Goal: Entertainment & Leisure: Consume media (video, audio)

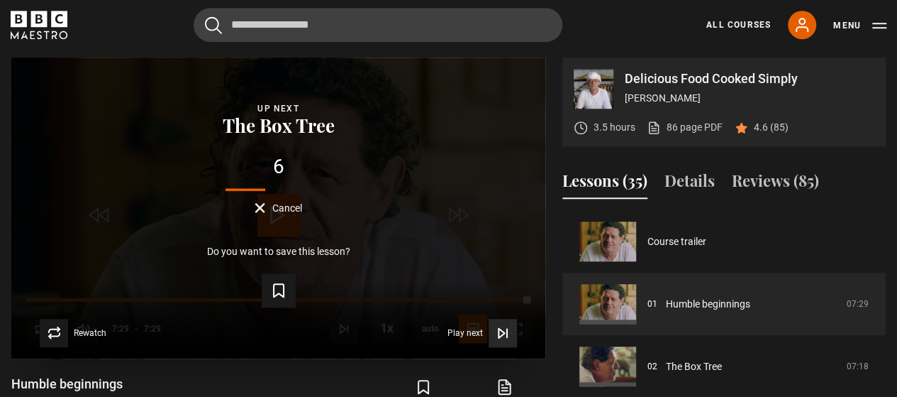
click at [475, 332] on span "Play next" at bounding box center [465, 332] width 35 height 9
click at [502, 331] on icon "Video Player" at bounding box center [503, 333] width 14 height 14
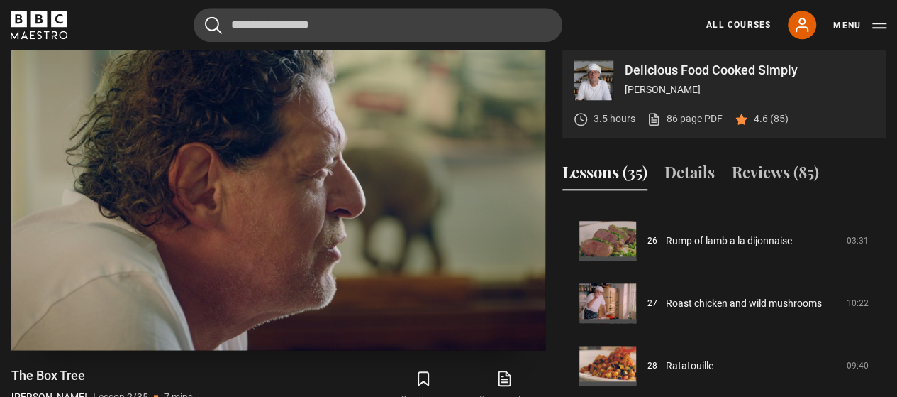
scroll to position [594, 0]
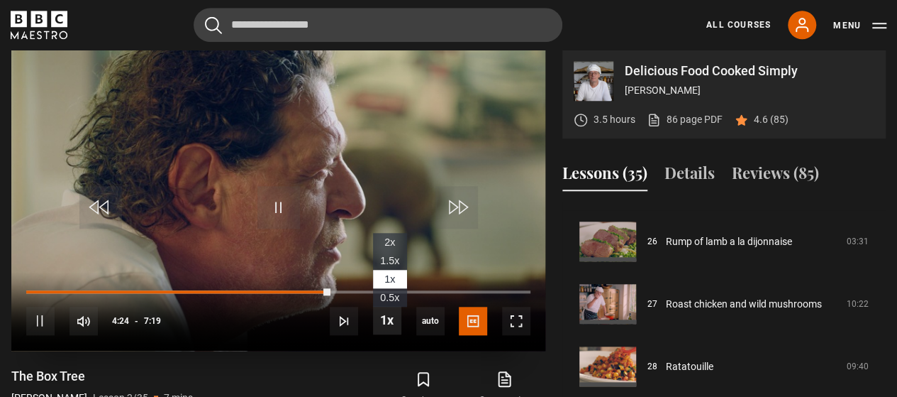
click at [382, 318] on span "Video Player" at bounding box center [387, 320] width 28 height 28
click at [384, 259] on span "1.5x" at bounding box center [389, 260] width 19 height 11
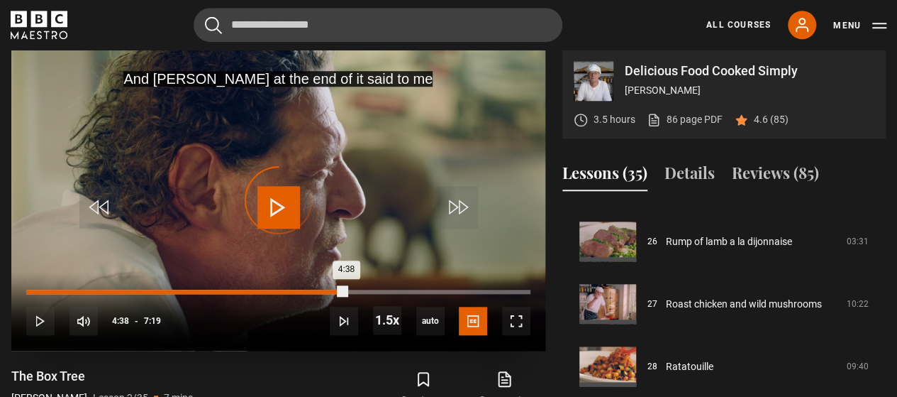
click at [346, 290] on div "Loaded : 61.50% 4:38 4:38" at bounding box center [278, 291] width 504 height 4
click at [349, 292] on div "Loaded : 0.00% 4:40 4:40" at bounding box center [278, 291] width 504 height 4
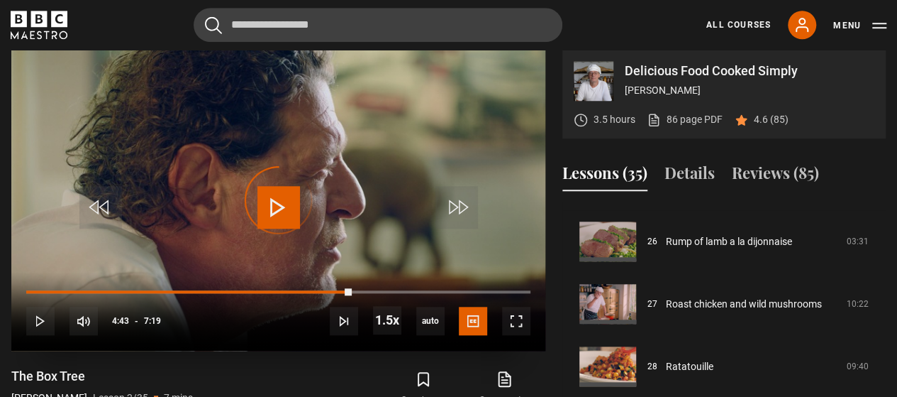
click at [352, 292] on div "Loaded : 0.00% 4:45 4:43" at bounding box center [278, 291] width 504 height 3
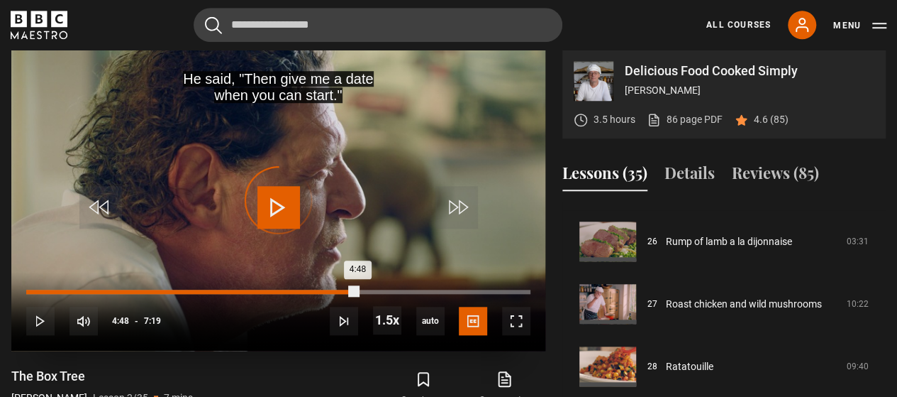
click at [357, 292] on div "Loaded : 0.00% 4:48 4:48" at bounding box center [278, 291] width 504 height 4
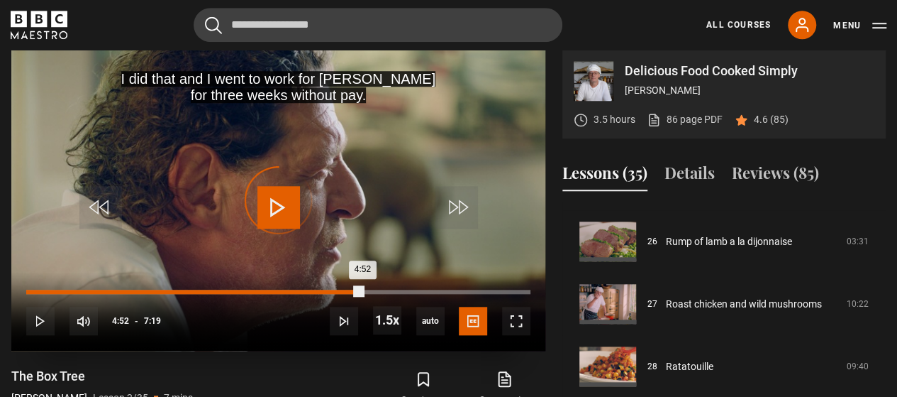
click at [362, 292] on div "Loaded : 0.00% 4:52 4:52" at bounding box center [278, 291] width 504 height 4
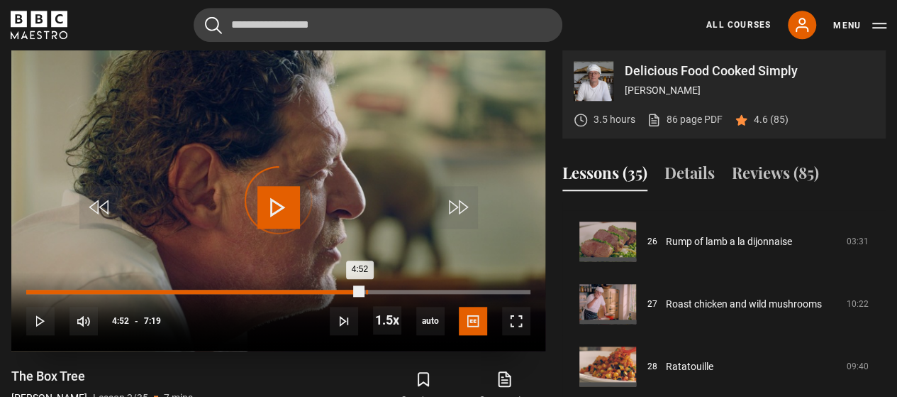
click at [366, 290] on div "Loaded : 0.00% 4:55 4:52" at bounding box center [278, 291] width 504 height 4
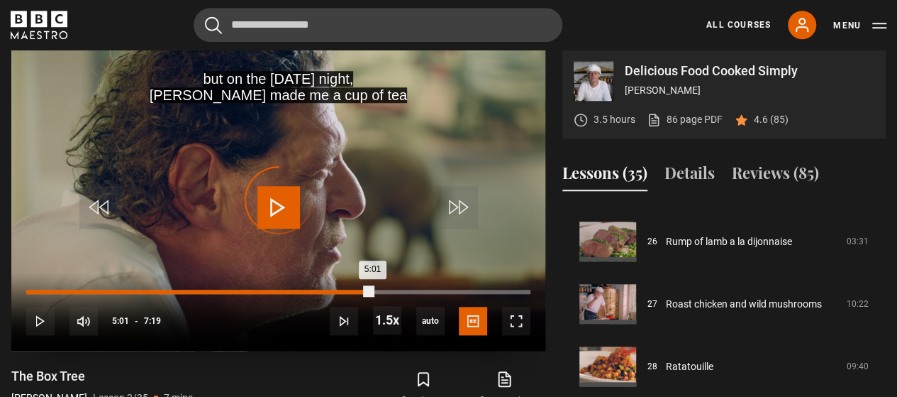
click at [372, 290] on div "Loaded : 0.00% 5:00 5:01" at bounding box center [278, 291] width 504 height 4
click at [372, 290] on div "5:01" at bounding box center [199, 291] width 346 height 4
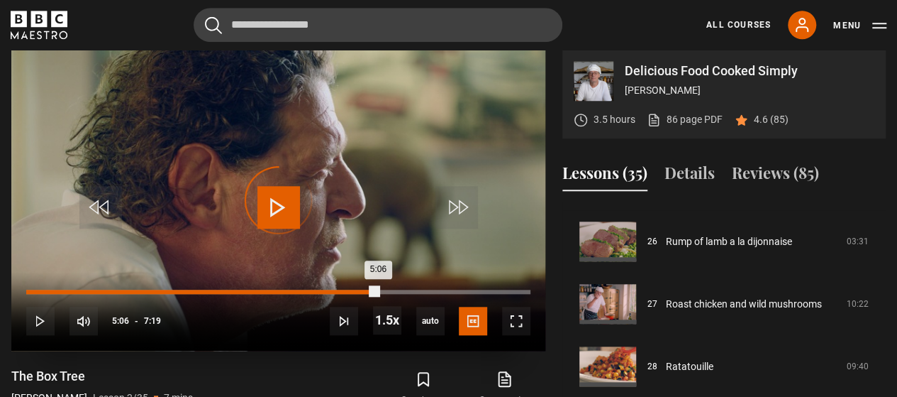
click at [377, 290] on div "Loaded : 0.00% 5:05 5:06" at bounding box center [278, 291] width 504 height 4
click at [381, 290] on div "Loaded : 0.00% 5:09 5:09" at bounding box center [278, 291] width 504 height 4
click at [387, 290] on div "Loaded : 0.00% 5:14 5:14" at bounding box center [278, 291] width 504 height 4
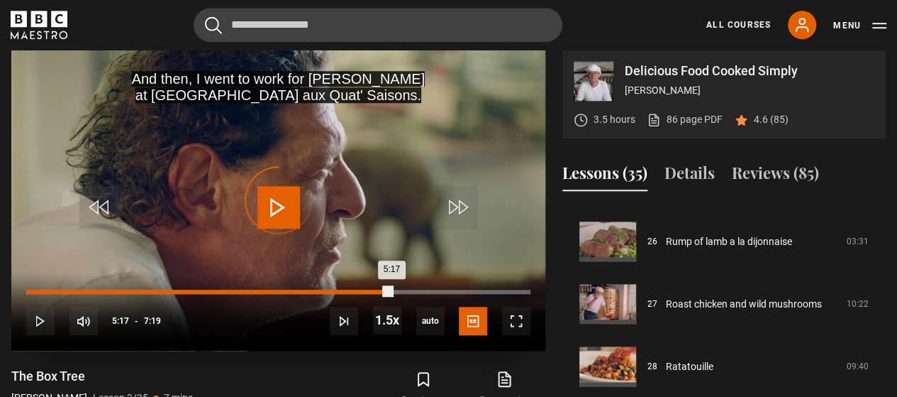
click at [391, 290] on div "Loaded : 0.00% 5:17 5:17" at bounding box center [278, 291] width 504 height 4
click at [393, 290] on div "5:19" at bounding box center [209, 291] width 367 height 4
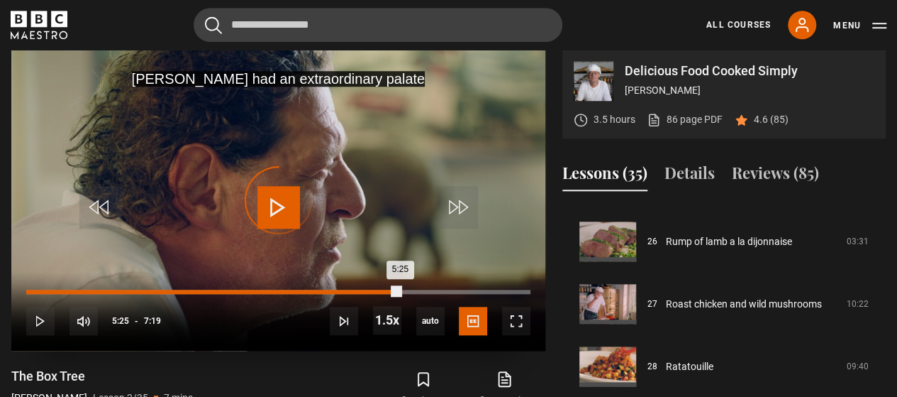
click at [399, 290] on div "Loaded : 0.00% 5:25 5:25" at bounding box center [278, 291] width 504 height 4
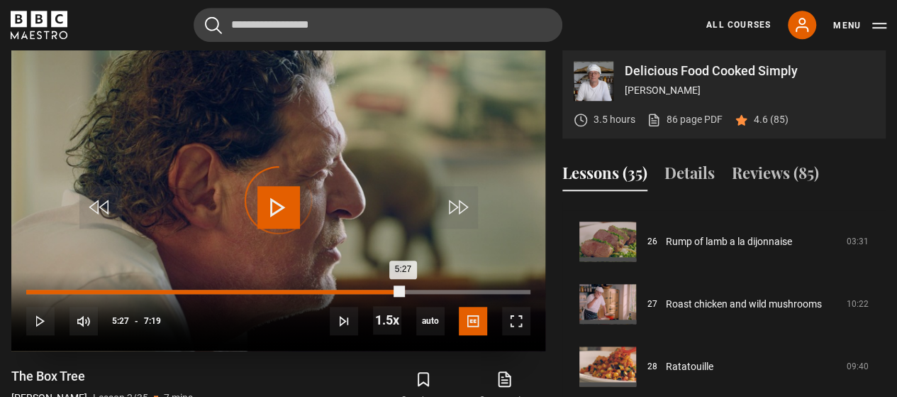
click at [403, 292] on div "Loaded : 0.00% 5:27 5:27" at bounding box center [278, 291] width 504 height 4
click at [407, 292] on div "Loaded : 0.00% 5:31 5:27" at bounding box center [278, 291] width 504 height 4
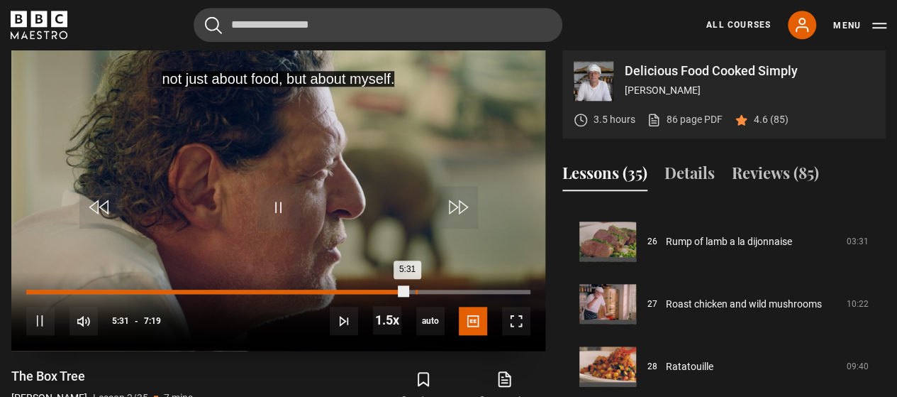
click at [416, 290] on div "Loaded : 0.00% 5:38 5:31" at bounding box center [278, 291] width 504 height 4
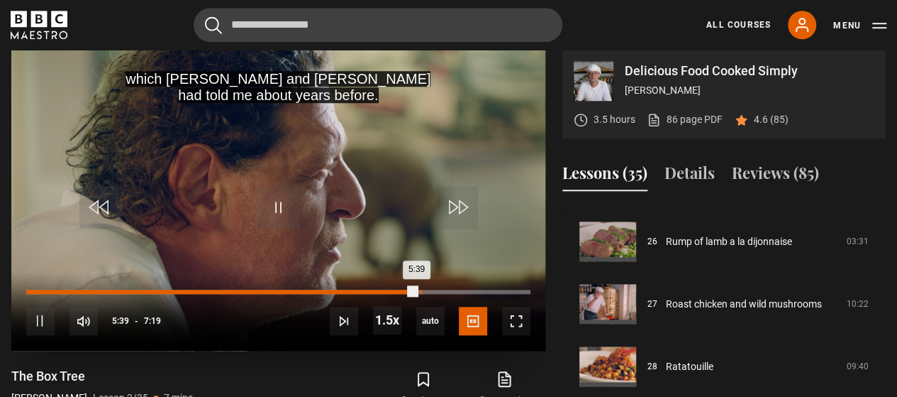
click at [420, 290] on div "Loaded : 0.00% 5:42 5:39" at bounding box center [278, 291] width 504 height 4
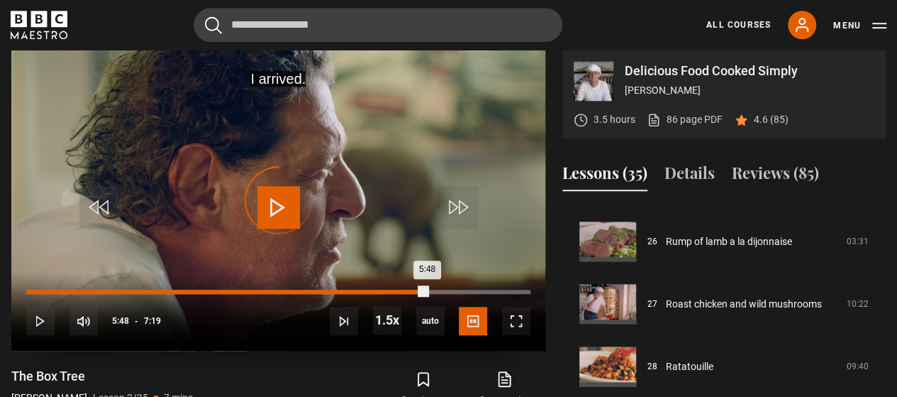
click at [426, 290] on div "Loaded : 0.00% 5:48 5:48" at bounding box center [278, 291] width 504 height 4
click at [430, 290] on div "Loaded : 0.00% 5:51 5:48" at bounding box center [278, 291] width 504 height 4
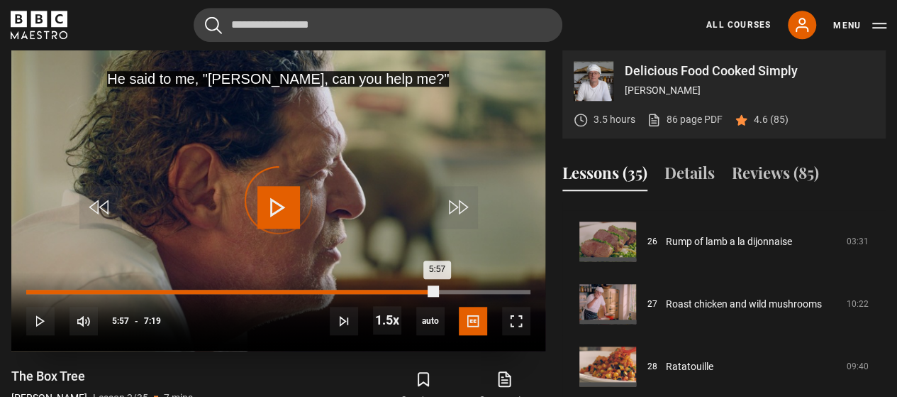
click at [437, 290] on div "Loaded : 0.00% 5:57 5:57" at bounding box center [278, 291] width 504 height 4
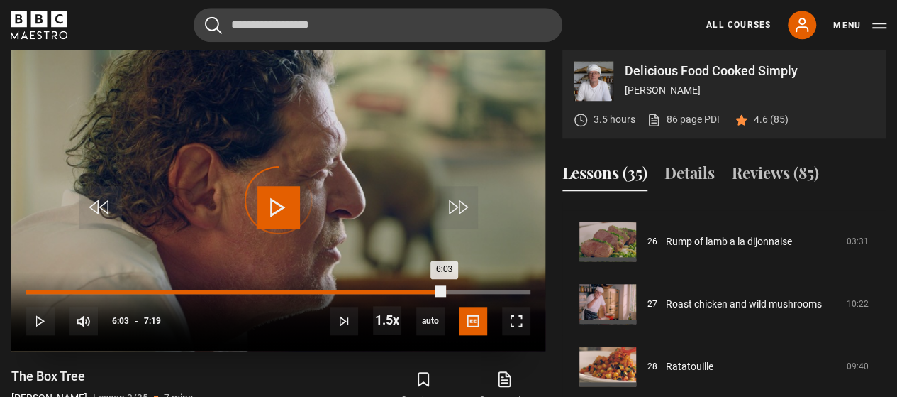
click at [444, 290] on div "Loaded : 0.00% 6:03 6:03" at bounding box center [278, 291] width 504 height 4
click at [448, 290] on div "Loaded : 0.00% 6:07 6:07" at bounding box center [278, 291] width 504 height 4
click at [453, 289] on div "Loaded : 0.00% 6:12 6:12" at bounding box center [278, 291] width 504 height 4
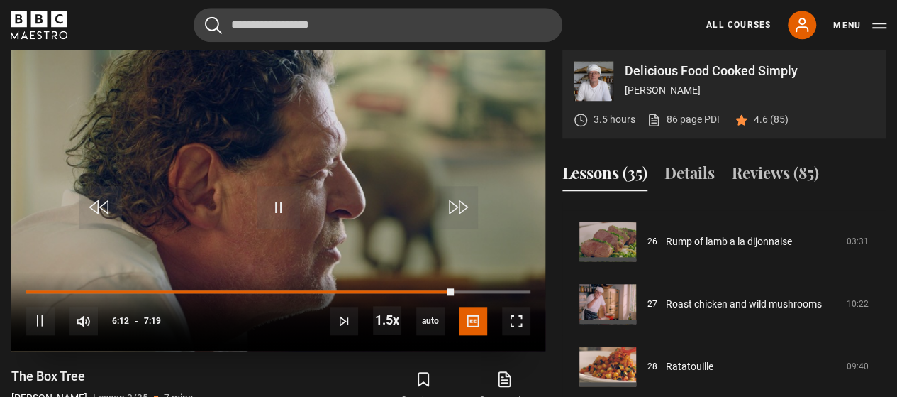
click at [458, 287] on div "10s Skip Back 10 seconds Pause 10s Skip Forward 10 seconds Loaded : 0.00% 6:14 …" at bounding box center [278, 311] width 534 height 79
click at [458, 293] on div "10s Skip Back 10 seconds Pause 10s Skip Forward 10 seconds Loaded : 0.00% 6:16 …" at bounding box center [278, 311] width 534 height 79
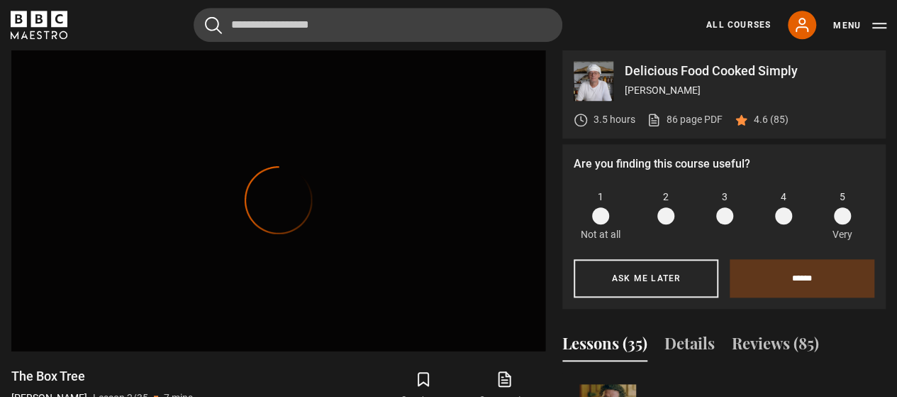
scroll to position [631, 0]
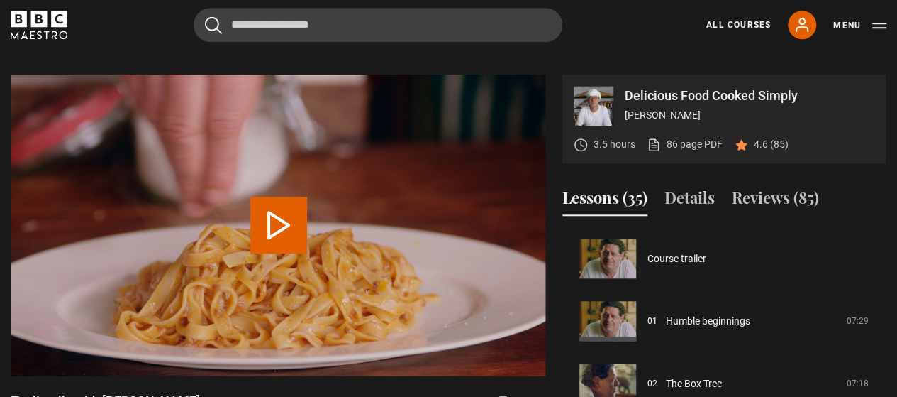
scroll to position [999, 0]
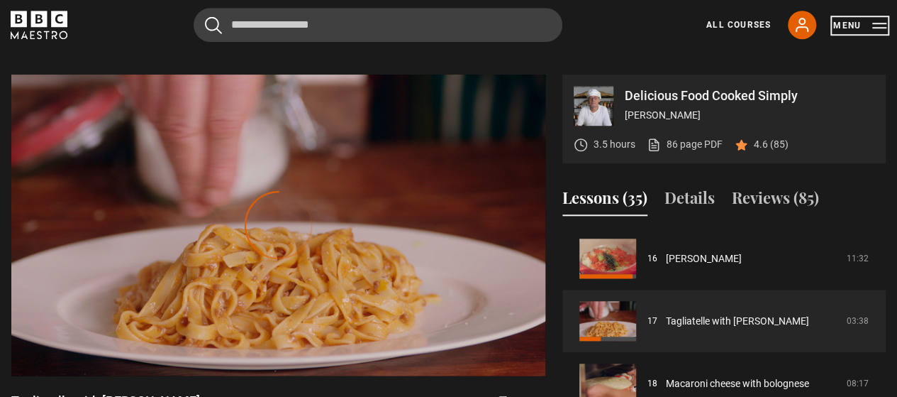
click at [846, 25] on button "Menu" at bounding box center [860, 25] width 53 height 14
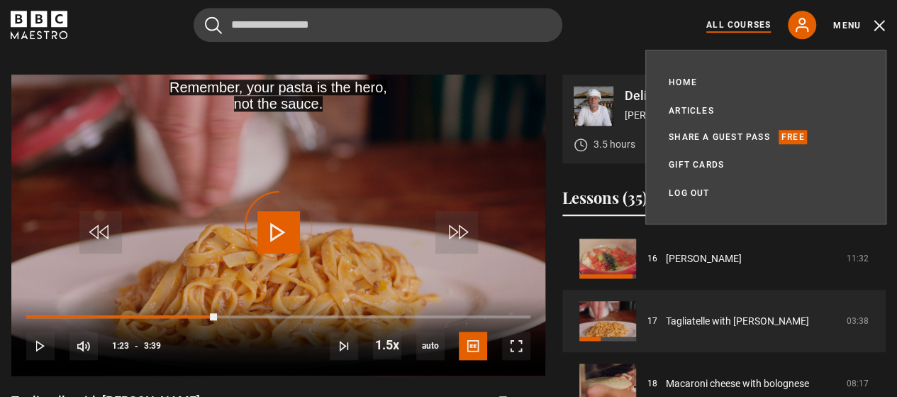
click at [729, 21] on link "All Courses" at bounding box center [739, 24] width 65 height 13
